Goal: Transaction & Acquisition: Download file/media

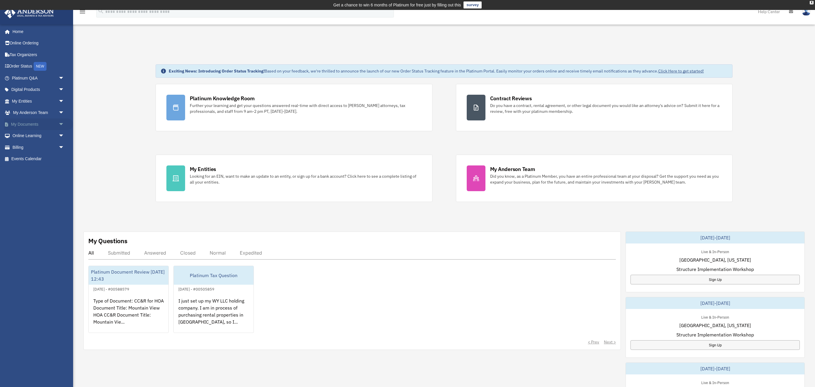
click at [23, 125] on link "My Documents arrow_drop_down" at bounding box center [38, 124] width 69 height 12
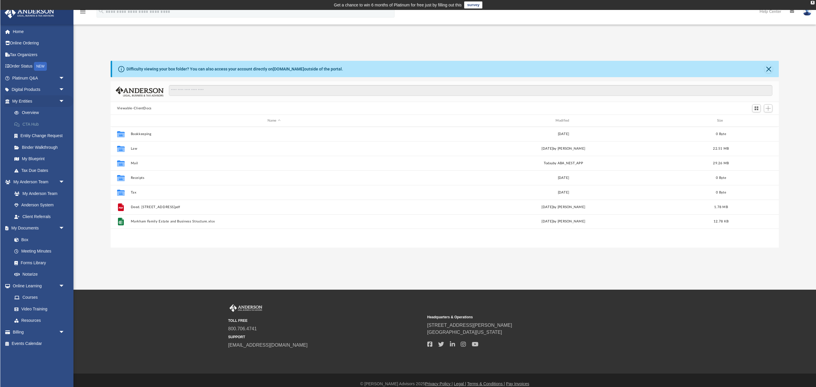
scroll to position [133, 668]
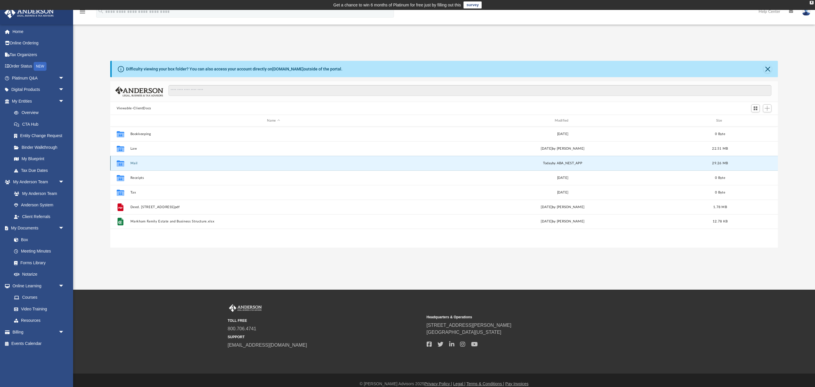
click at [133, 162] on button "Mail" at bounding box center [273, 164] width 287 height 4
click at [142, 162] on button "Mail" at bounding box center [273, 164] width 287 height 4
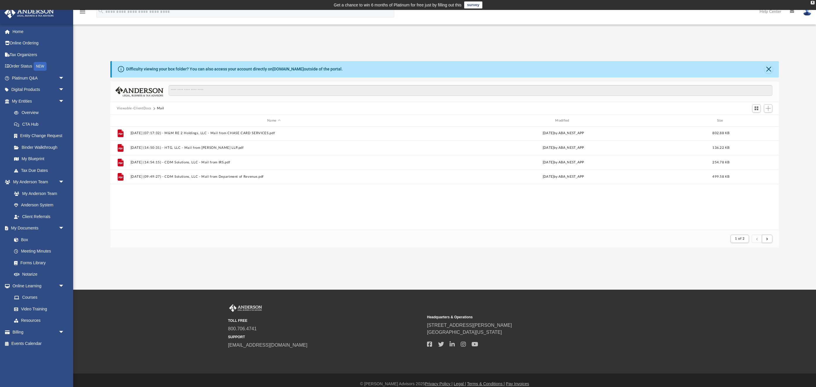
scroll to position [0, 0]
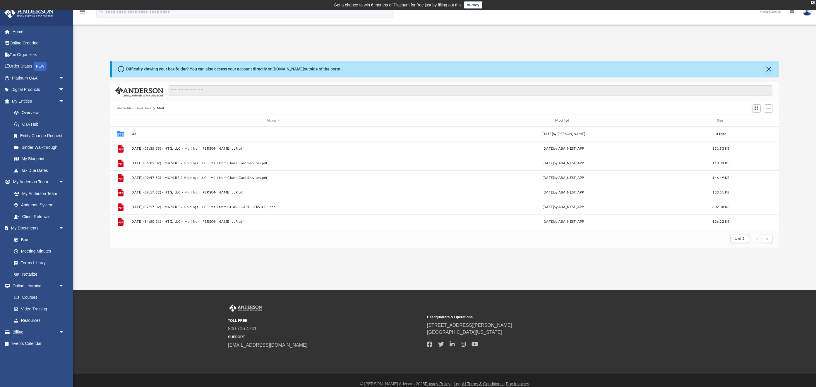
click at [565, 121] on div "Modified" at bounding box center [563, 120] width 287 height 5
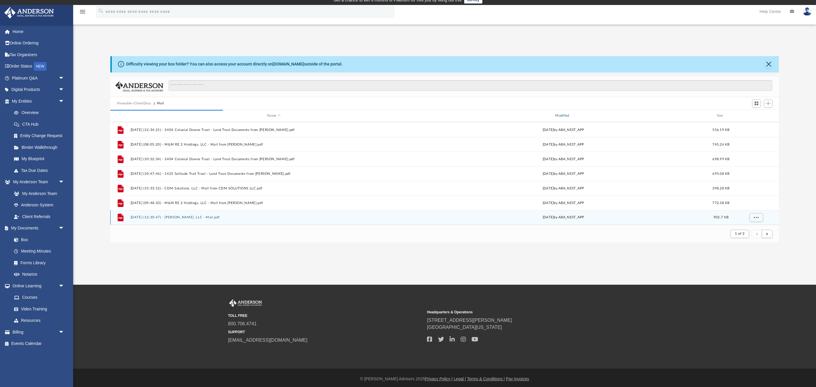
scroll to position [7, 0]
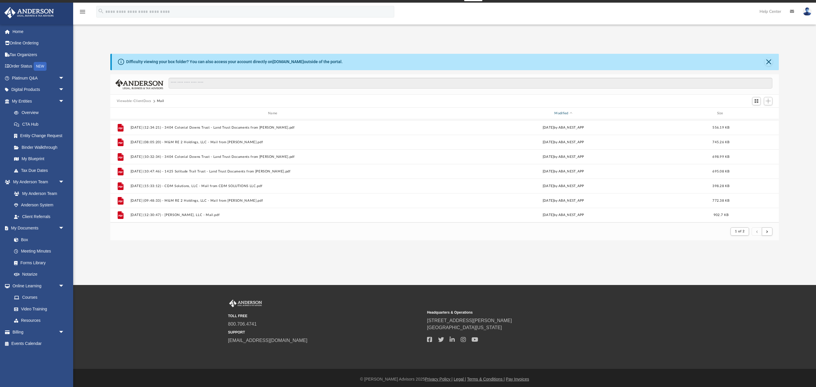
click at [559, 114] on div "Modified" at bounding box center [563, 113] width 287 height 5
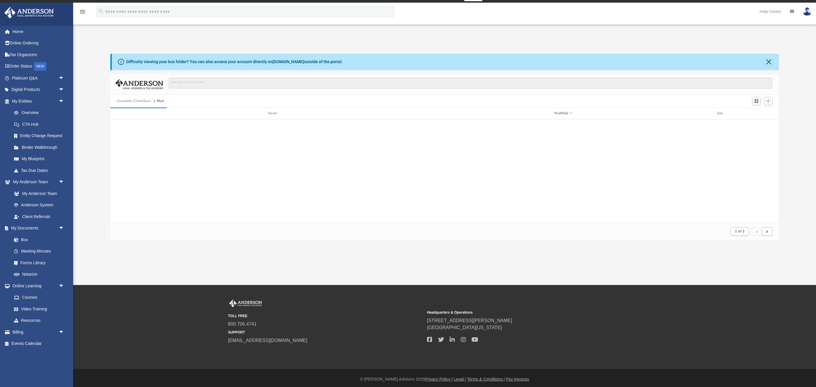
scroll to position [0, 0]
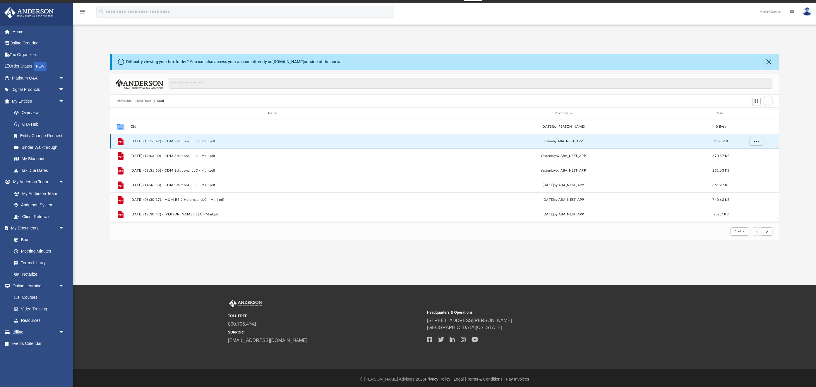
click at [197, 141] on button "[DATE] (10:16:42) - CDM Solutions, LLC - Mail.pdf" at bounding box center [273, 142] width 287 height 4
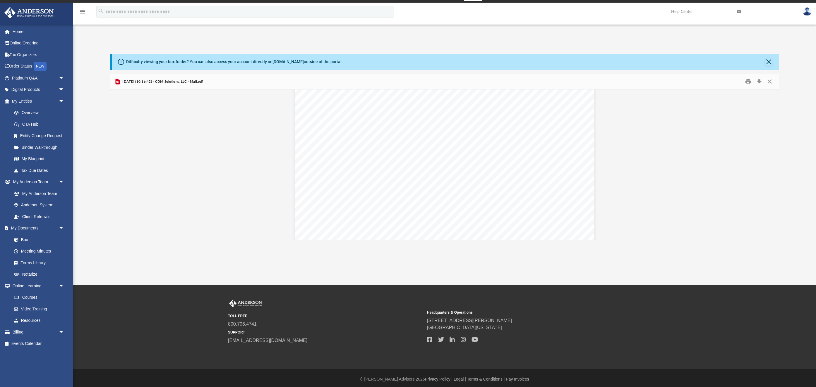
scroll to position [174, 0]
click at [757, 82] on button "Download" at bounding box center [759, 81] width 11 height 9
click at [772, 162] on button "Preview" at bounding box center [772, 165] width 13 height 16
click at [772, 164] on button "Preview" at bounding box center [772, 165] width 13 height 16
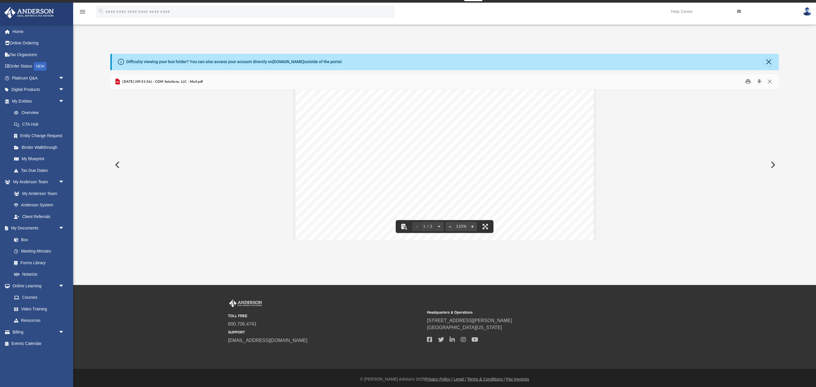
scroll to position [61, 0]
click at [758, 80] on button "Download" at bounding box center [759, 81] width 11 height 9
click at [774, 163] on button "Preview" at bounding box center [772, 165] width 13 height 16
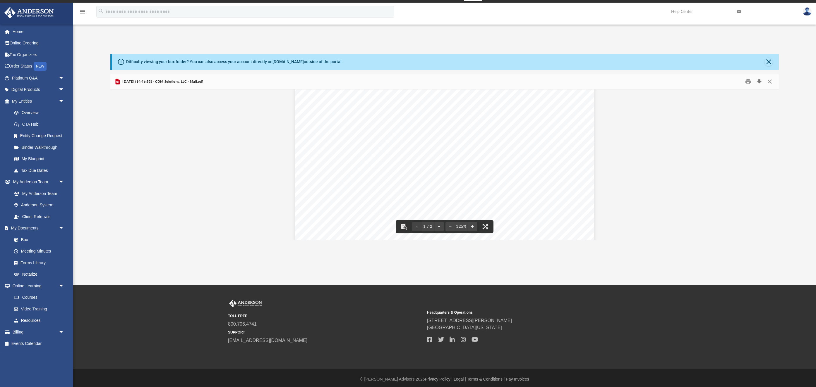
click at [758, 77] on button "Download" at bounding box center [759, 81] width 11 height 9
click at [769, 164] on button "Preview" at bounding box center [772, 165] width 13 height 16
click at [772, 164] on button "Preview" at bounding box center [772, 165] width 13 height 16
click at [771, 164] on button "Preview" at bounding box center [772, 165] width 13 height 16
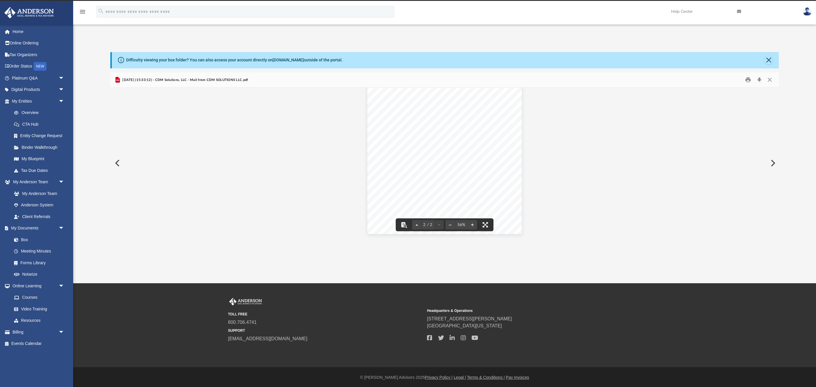
scroll to position [10, 0]
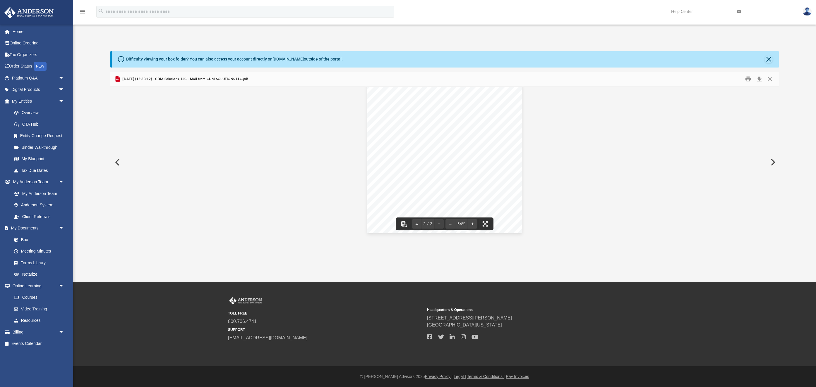
click at [772, 162] on button "Preview" at bounding box center [772, 162] width 13 height 16
click at [774, 160] on button "Preview" at bounding box center [772, 162] width 13 height 16
